Goal: Information Seeking & Learning: Learn about a topic

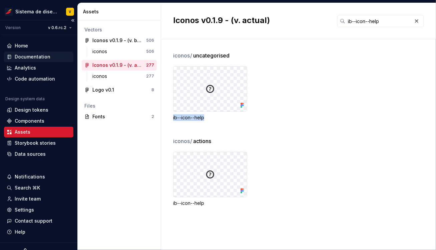
click at [26, 56] on div "Documentation" at bounding box center [33, 56] width 36 height 7
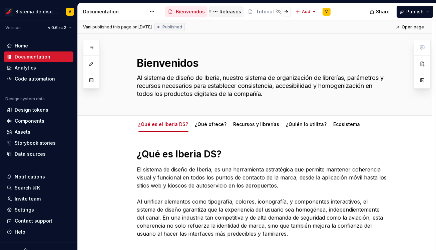
click at [226, 13] on div "Releases" at bounding box center [231, 11] width 22 height 7
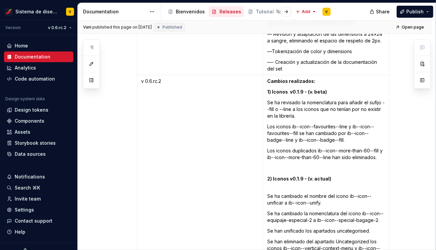
scroll to position [4149, 0]
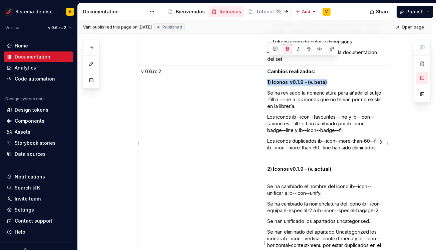
drag, startPoint x: 269, startPoint y: 60, endPoint x: 345, endPoint y: 61, distance: 75.8
click at [345, 65] on td "Cambios realizados: 1) Iconos v0.1.9 - (v. beta) Se ha revisado la nomenclatura…" at bounding box center [326, 164] width 126 height 199
click at [345, 79] on p "1) Iconos v0.1.9 - (v. beta)" at bounding box center [326, 82] width 118 height 7
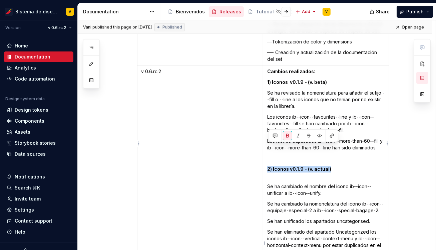
drag, startPoint x: 337, startPoint y: 147, endPoint x: 269, endPoint y: 149, distance: 67.8
click at [269, 166] on p "2) Iconos v0.1.9 - (v. actual)" at bounding box center [326, 172] width 118 height 13
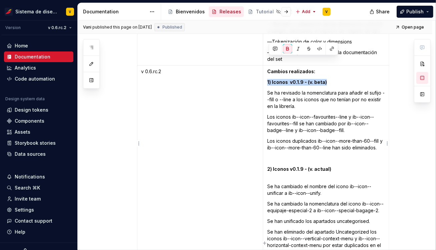
drag, startPoint x: 270, startPoint y: 60, endPoint x: 330, endPoint y: 58, distance: 60.1
click at [330, 79] on p "1) Iconos v0.1.9 - (v. beta)" at bounding box center [326, 82] width 118 height 7
click at [328, 183] on p "Se ha cambiado el nombre del icono ib--icon--unificar a ib--icon--unify." at bounding box center [326, 189] width 118 height 13
drag, startPoint x: 269, startPoint y: 59, endPoint x: 327, endPoint y: 60, distance: 57.4
click at [327, 79] on strong "1) Iconos v0.1.9 - (v. beta)" at bounding box center [297, 82] width 60 height 6
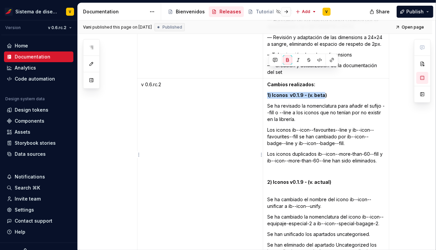
scroll to position [4138, 0]
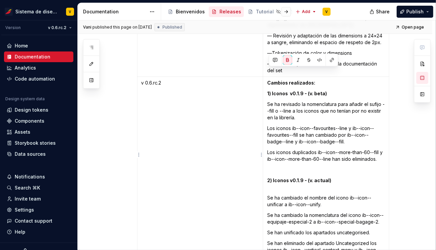
click at [189, 77] on td "v 0.6.rc.2" at bounding box center [200, 176] width 126 height 199
type textarea "*"
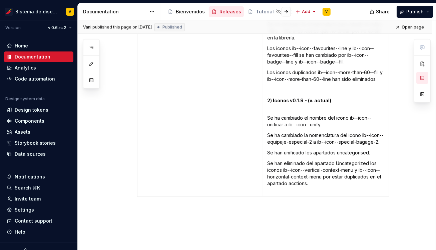
scroll to position [4244, 0]
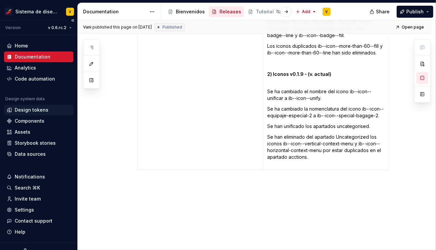
click at [22, 109] on div "Design tokens" at bounding box center [32, 109] width 34 height 7
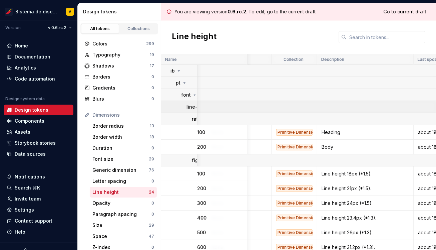
scroll to position [0, 239]
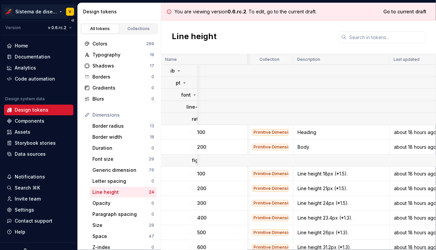
click at [46, 10] on html "Sistema de diseño Iberia V Version v 0.6.rc.2 Home Documentation Analytics Code…" at bounding box center [218, 125] width 436 height 250
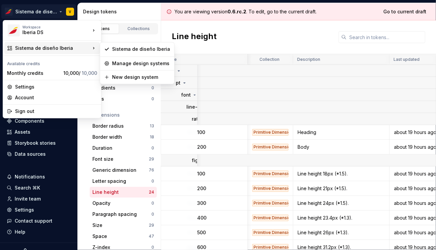
click at [94, 48] on icon at bounding box center [93, 48] width 1 height 2
click at [261, 94] on html "Sistema de diseño Iberia V Version v 0.6.rc.2 Home Documentation Analytics Code…" at bounding box center [218, 125] width 436 height 250
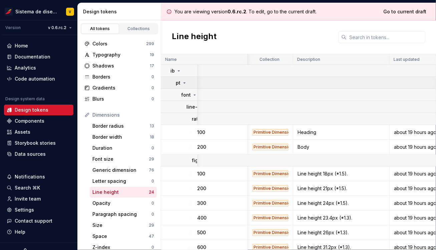
click at [185, 81] on icon at bounding box center [184, 82] width 5 height 5
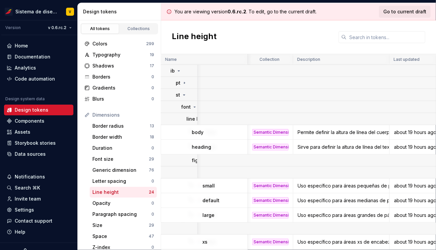
click at [401, 13] on span "Go to current draft" at bounding box center [405, 11] width 43 height 7
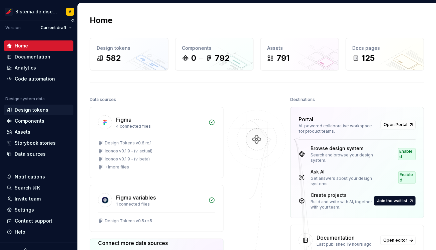
click at [26, 108] on div "Design tokens" at bounding box center [32, 109] width 34 height 7
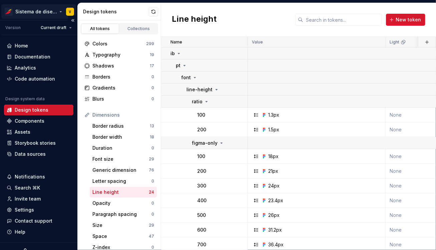
click at [59, 12] on html "Sistema de diseño Iberia V Version Current draft Home Documentation Analytics C…" at bounding box center [218, 125] width 436 height 250
click at [173, 77] on html "Sistema de diseño Iberia V Version Current draft Home Documentation Analytics C…" at bounding box center [218, 125] width 436 height 250
click at [216, 89] on icon at bounding box center [217, 89] width 2 height 1
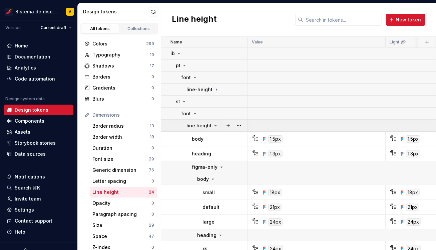
click at [215, 125] on icon at bounding box center [215, 125] width 5 height 5
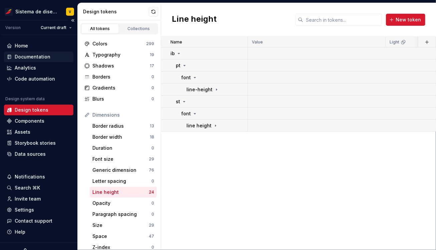
click at [26, 56] on div "Documentation" at bounding box center [33, 56] width 36 height 7
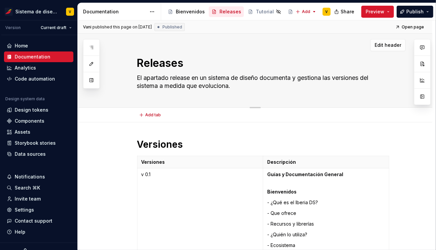
drag, startPoint x: 145, startPoint y: 62, endPoint x: 192, endPoint y: 63, distance: 47.4
click at [192, 63] on textarea "Releases" at bounding box center [262, 63] width 252 height 16
type textarea "*"
click at [26, 110] on div "Design tokens" at bounding box center [32, 109] width 34 height 7
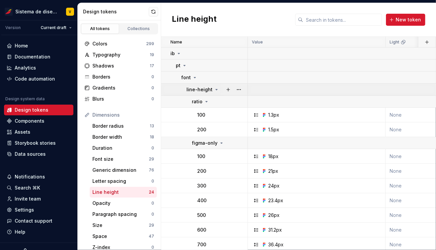
click at [216, 88] on icon at bounding box center [216, 89] width 5 height 5
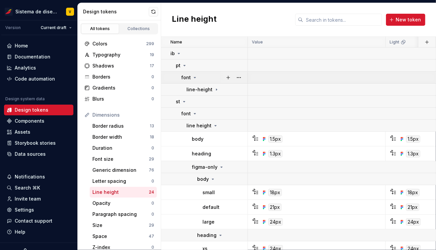
click at [194, 77] on icon at bounding box center [195, 77] width 2 height 1
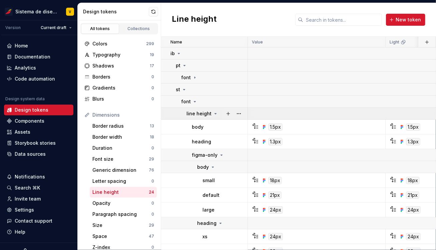
click at [215, 112] on icon at bounding box center [215, 113] width 5 height 5
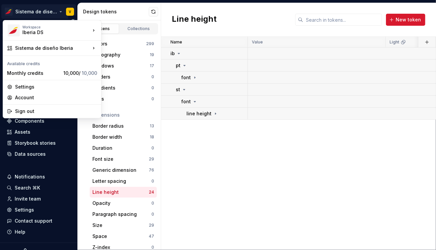
click at [59, 11] on html "Sistema de diseño Iberia V Version Current draft Home Documentation Analytics C…" at bounding box center [218, 125] width 436 height 250
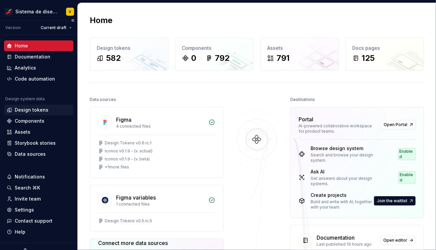
click at [28, 107] on div "Design tokens" at bounding box center [32, 109] width 34 height 7
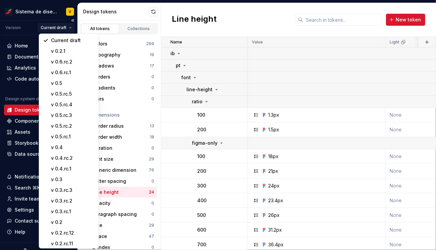
click at [54, 26] on html "Sistema de diseño Iberia V Version Current draft Home Documentation Analytics C…" at bounding box center [218, 125] width 436 height 250
click at [77, 69] on div "v 0.6.rc.1" at bounding box center [68, 72] width 57 height 11
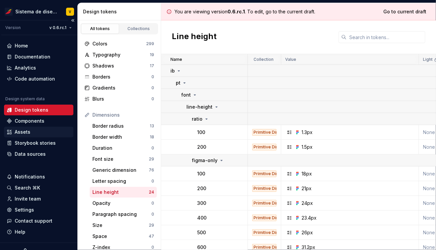
click at [37, 133] on div "Assets" at bounding box center [39, 132] width 64 height 7
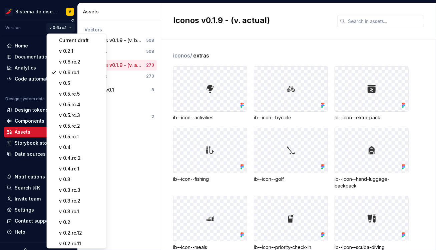
click at [64, 25] on html "Sistema de diseño Iberia V Version v 0.6.rc.1 Home Documentation Analytics Code…" at bounding box center [218, 125] width 436 height 250
click at [84, 62] on div "v 0.6.rc.2" at bounding box center [80, 61] width 43 height 7
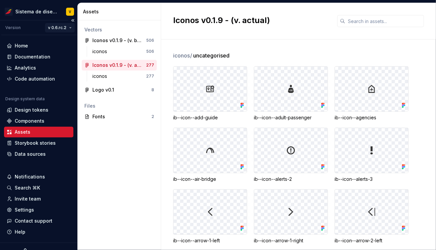
click at [61, 28] on html "Sistema de diseño Iberia V Version v 0.6.rc.2 Home Documentation Analytics Code…" at bounding box center [218, 125] width 436 height 250
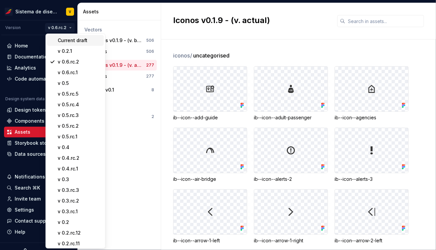
click at [66, 40] on div "Current draft" at bounding box center [79, 40] width 43 height 7
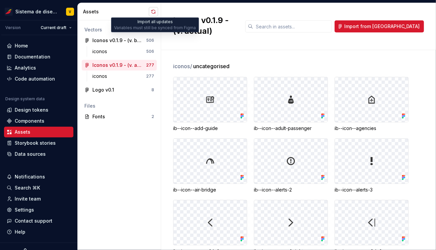
click at [152, 12] on button "button" at bounding box center [153, 11] width 9 height 9
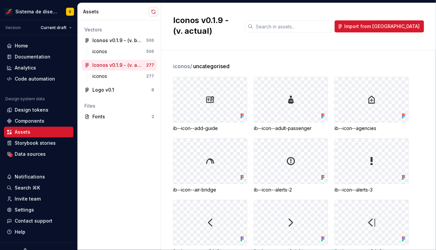
click at [153, 11] on button "button" at bounding box center [153, 11] width 9 height 9
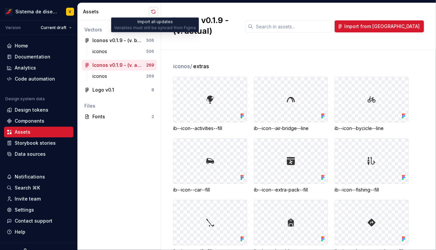
click at [153, 10] on button "button" at bounding box center [153, 11] width 9 height 9
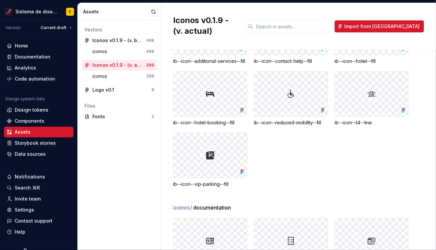
scroll to position [590, 0]
click at [431, 77] on div "ib--icon--additional-services--fill ib--icon--contact-help--fill ib--icon--hote…" at bounding box center [304, 98] width 263 height 178
click at [153, 13] on button "button" at bounding box center [153, 11] width 9 height 9
click at [154, 10] on button "button" at bounding box center [153, 11] width 9 height 9
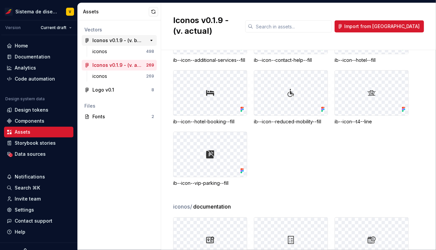
click at [119, 41] on div "Iconos v0.1.9 - (v. beta)" at bounding box center [117, 40] width 50 height 7
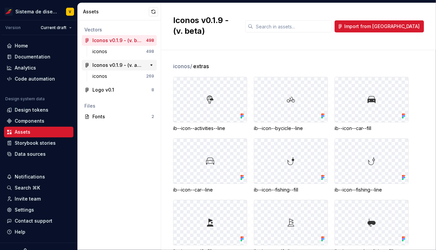
click at [120, 64] on div "Iconos v0.1.9 - (v. actual)" at bounding box center [117, 65] width 50 height 7
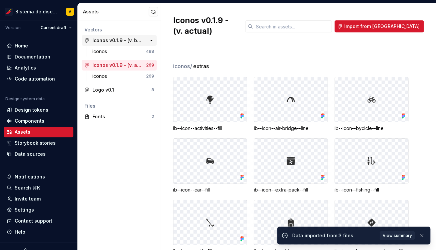
click at [114, 40] on div "Iconos v0.1.9 - (v. beta)" at bounding box center [117, 40] width 50 height 7
